Goal: Task Accomplishment & Management: Manage account settings

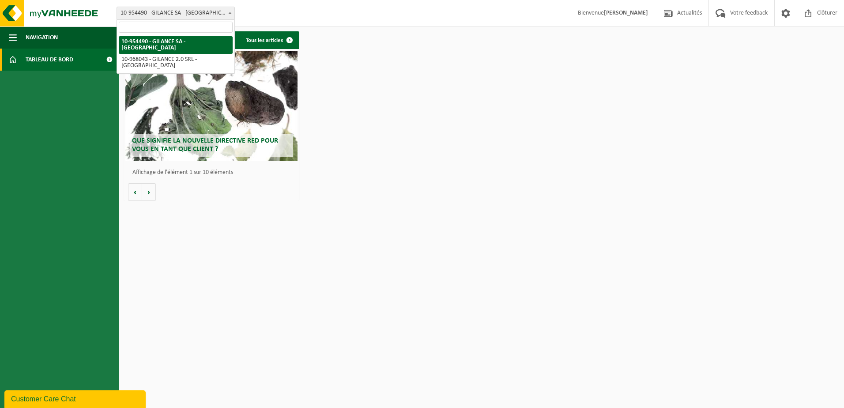
click at [220, 17] on span "10-954490 - GILANCE SA - [GEOGRAPHIC_DATA]" at bounding box center [175, 13] width 117 height 12
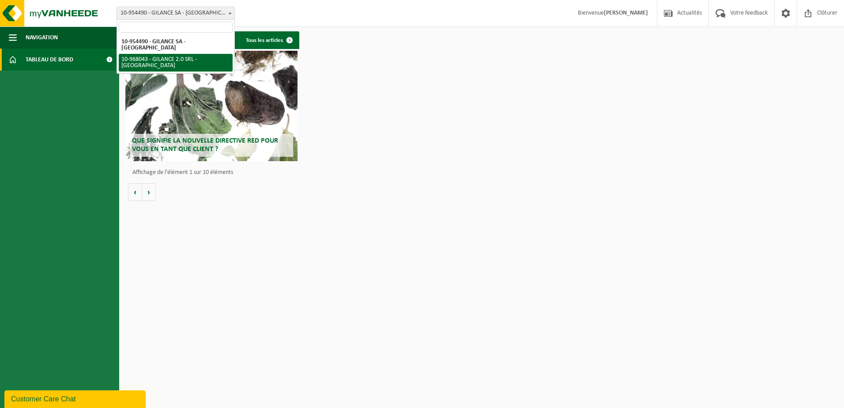
select select "154088"
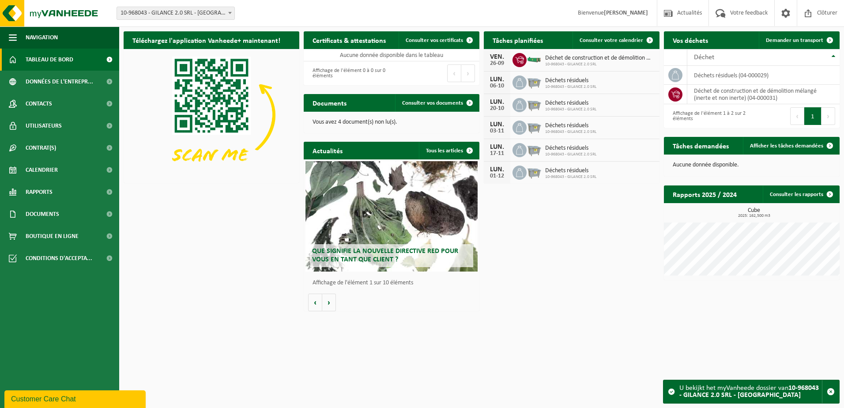
click at [768, 391] on div "U bekijkt het myVanheede dossier van 10-968043 - GILANCE 2.0 SRL - NIVELLES" at bounding box center [750, 391] width 143 height 23
click at [553, 60] on span "Déchet de construction et de démolition mélangé (inerte et non inerte)" at bounding box center [600, 58] width 110 height 7
click at [611, 56] on span "Déchet de construction et de démolition mélangé (inerte et non inerte)" at bounding box center [600, 58] width 110 height 7
click at [607, 44] on link "Consulter votre calendrier" at bounding box center [615, 40] width 86 height 18
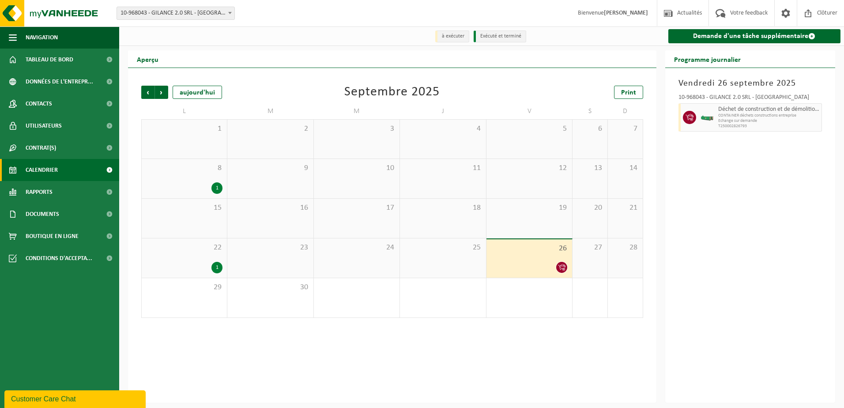
click at [749, 113] on span "Déchet de construction et de démolition mélangé (inerte et non inerte)" at bounding box center [769, 109] width 102 height 7
